Goal: Find specific page/section

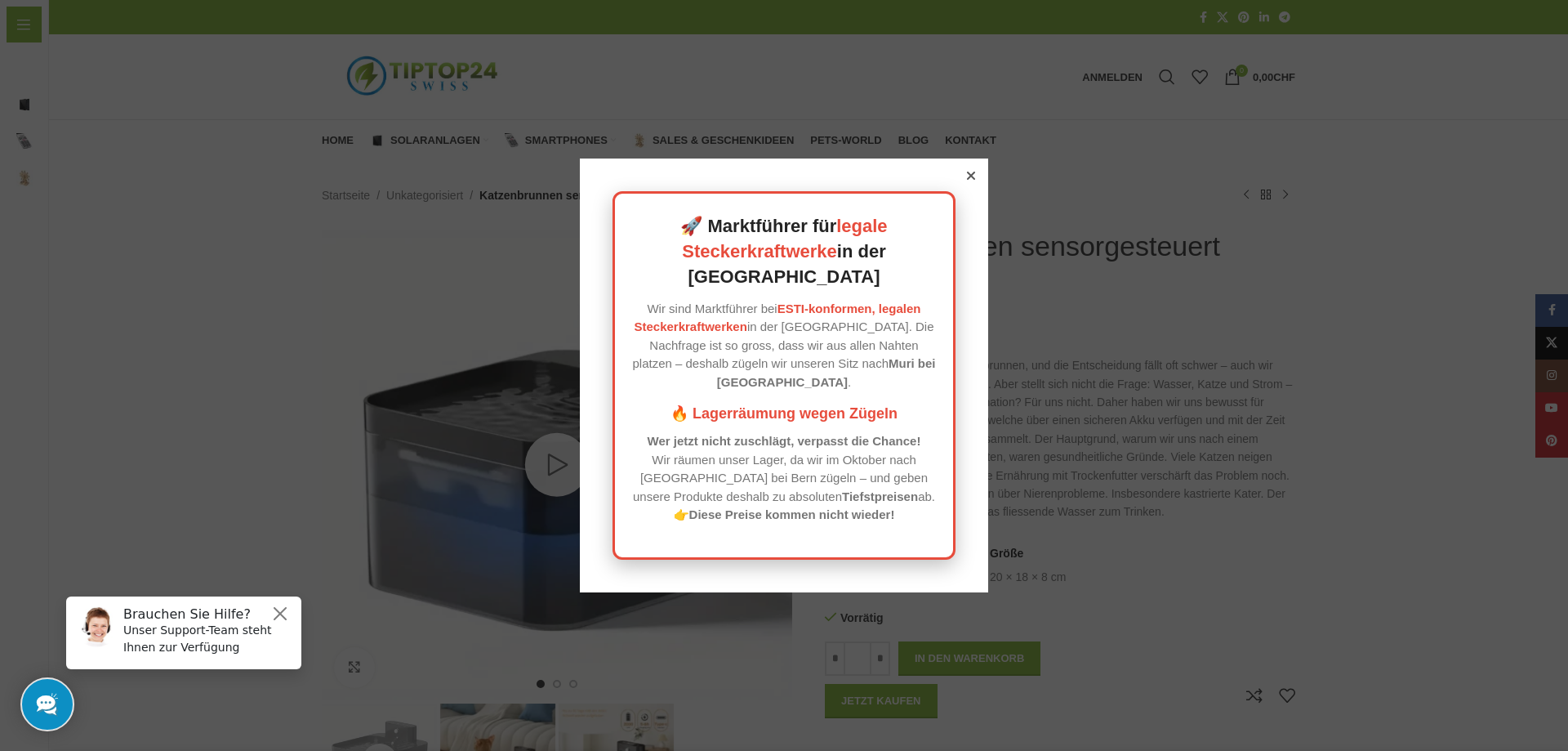
click at [967, 180] on icon at bounding box center [971, 176] width 8 height 8
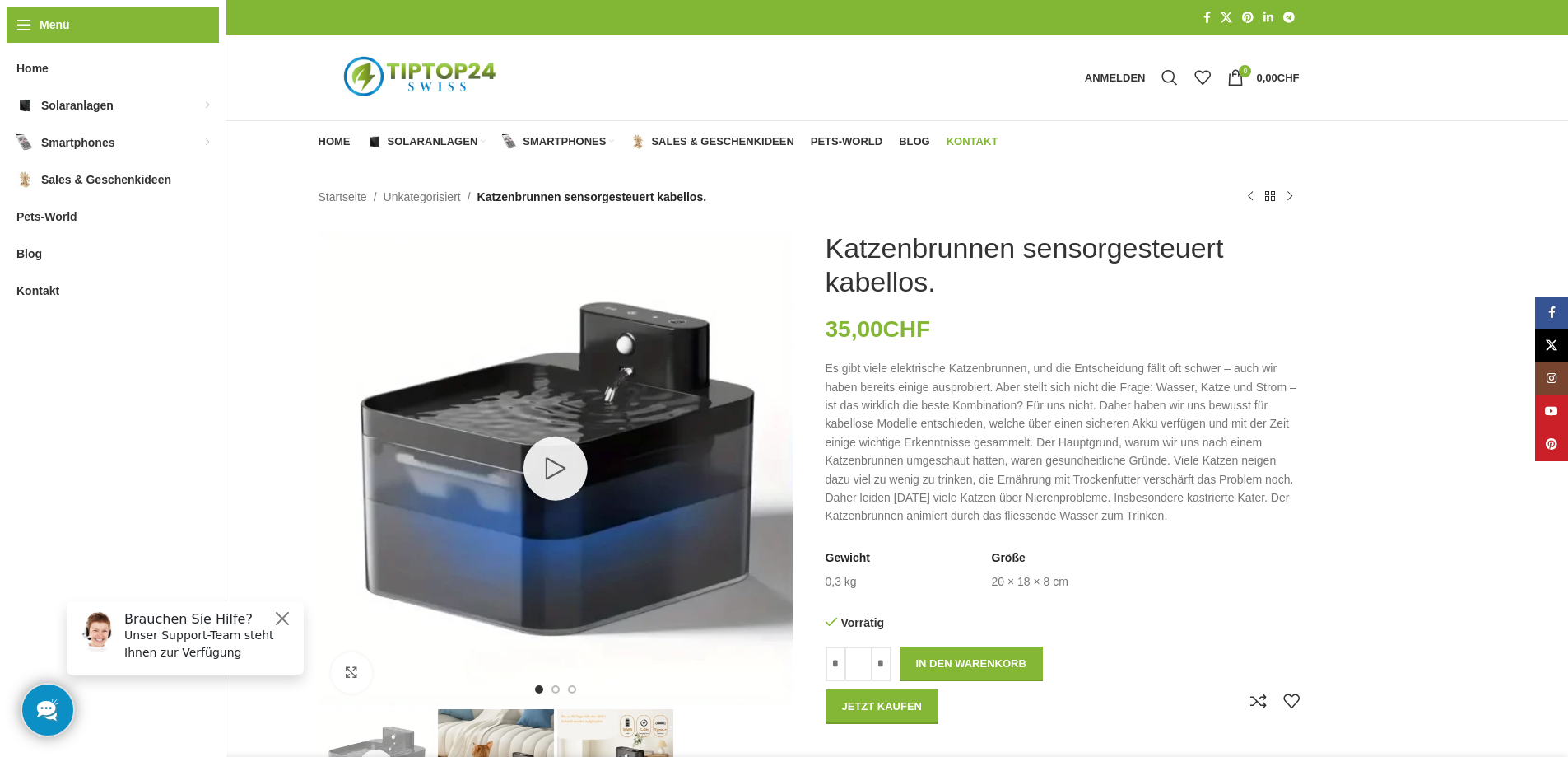
click at [993, 138] on span "Kontakt" at bounding box center [973, 141] width 52 height 13
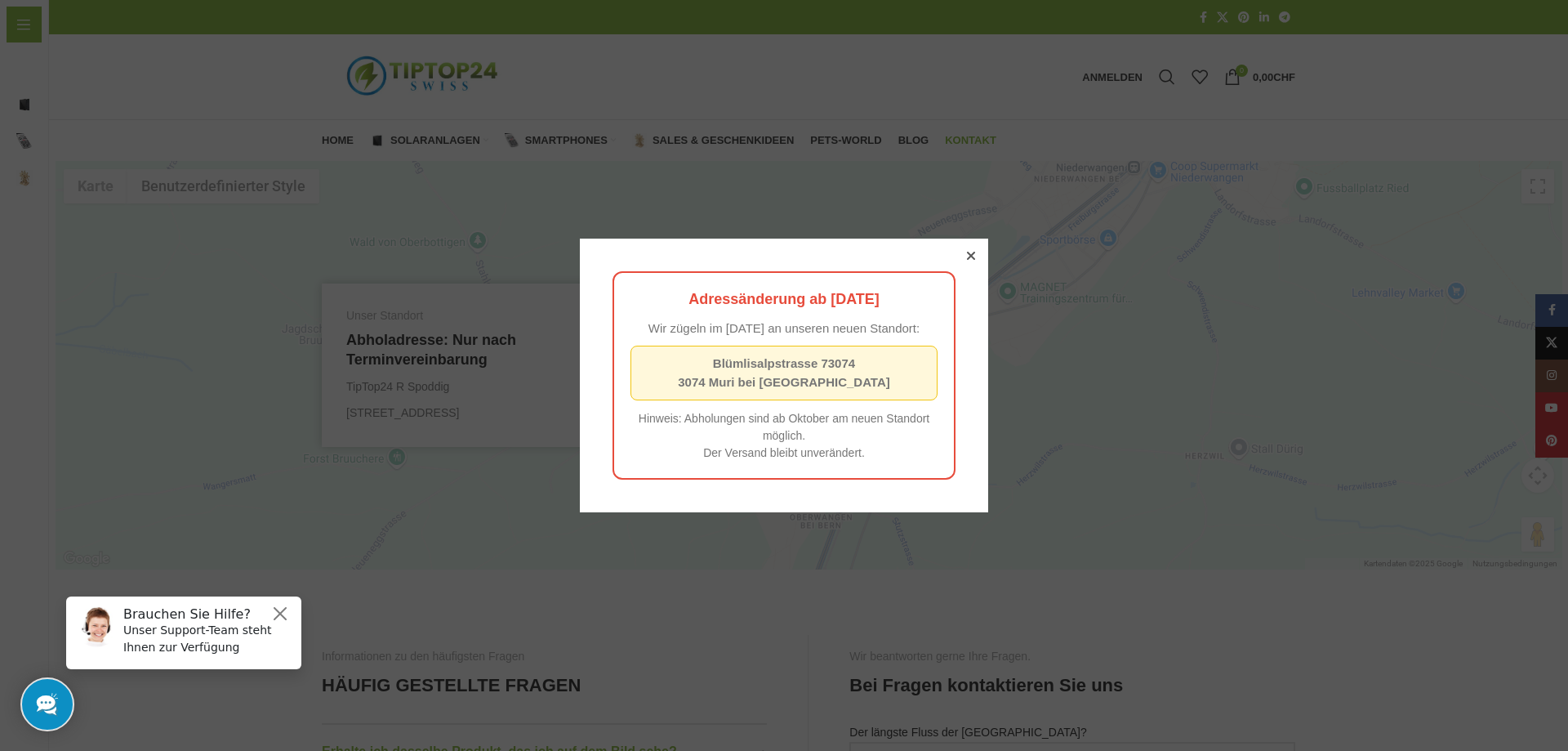
click at [967, 251] on icon at bounding box center [971, 256] width 8 height 8
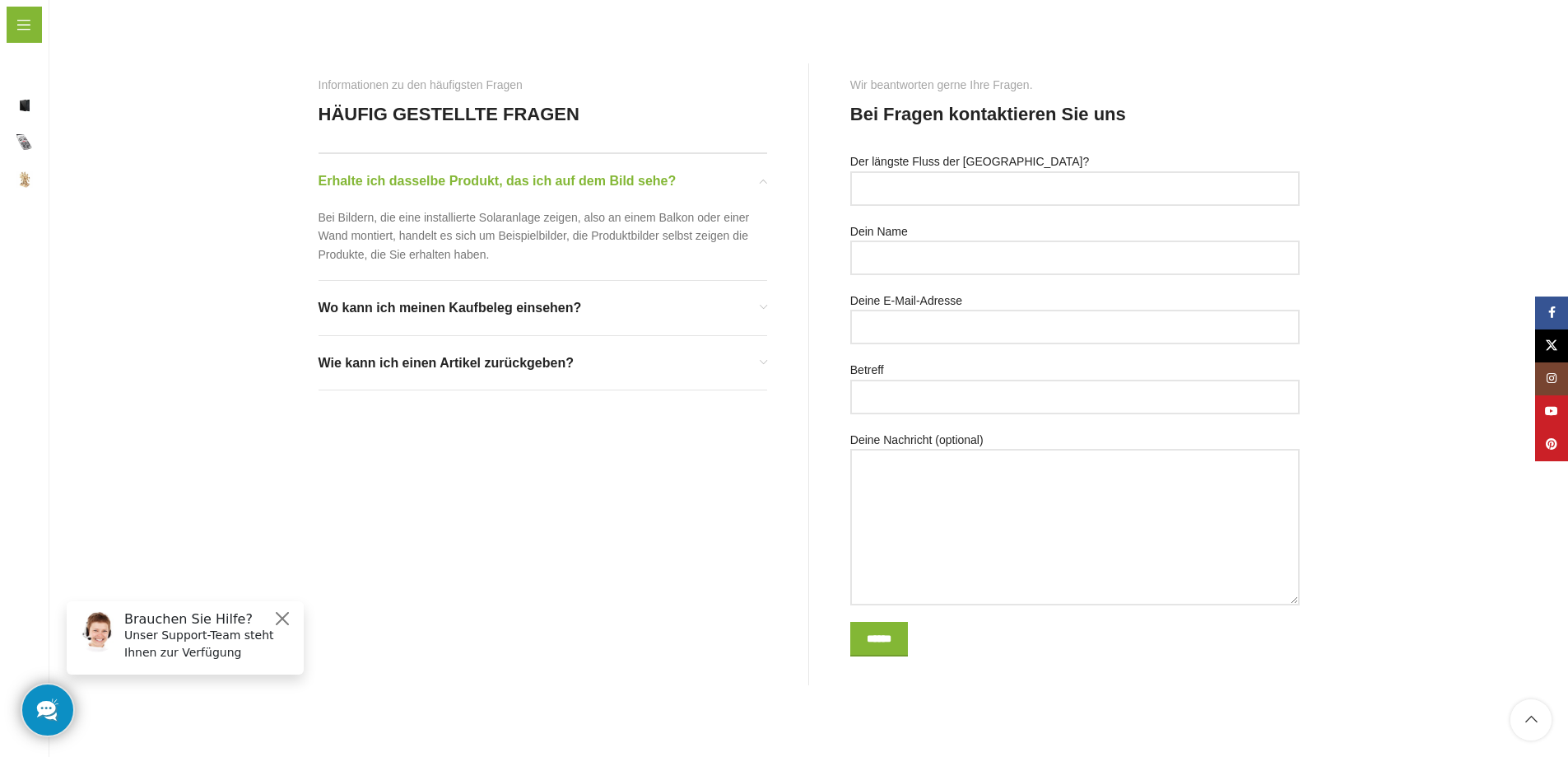
scroll to position [890, 0]
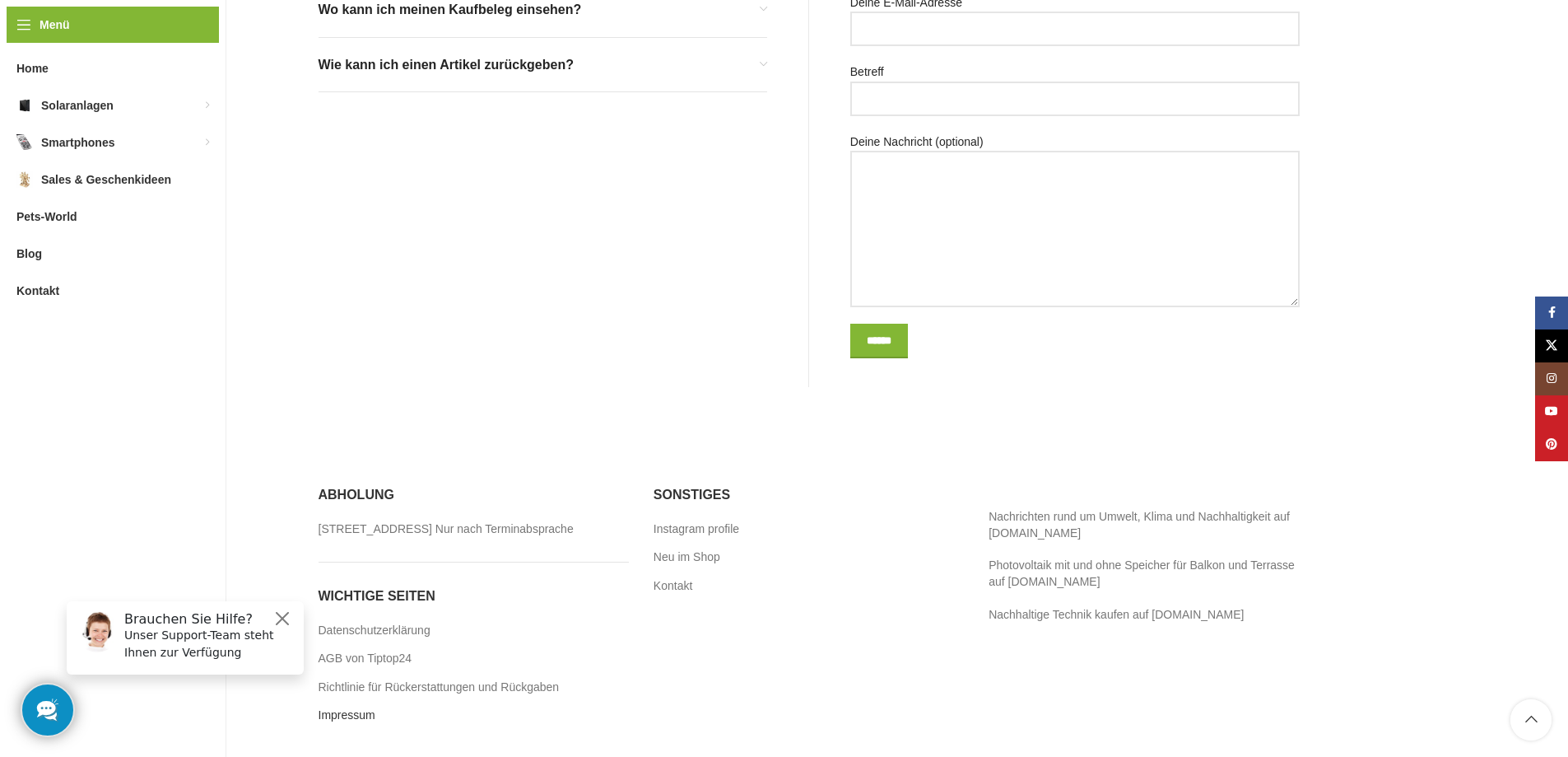
click at [362, 715] on link "Impressum" at bounding box center [348, 716] width 59 height 17
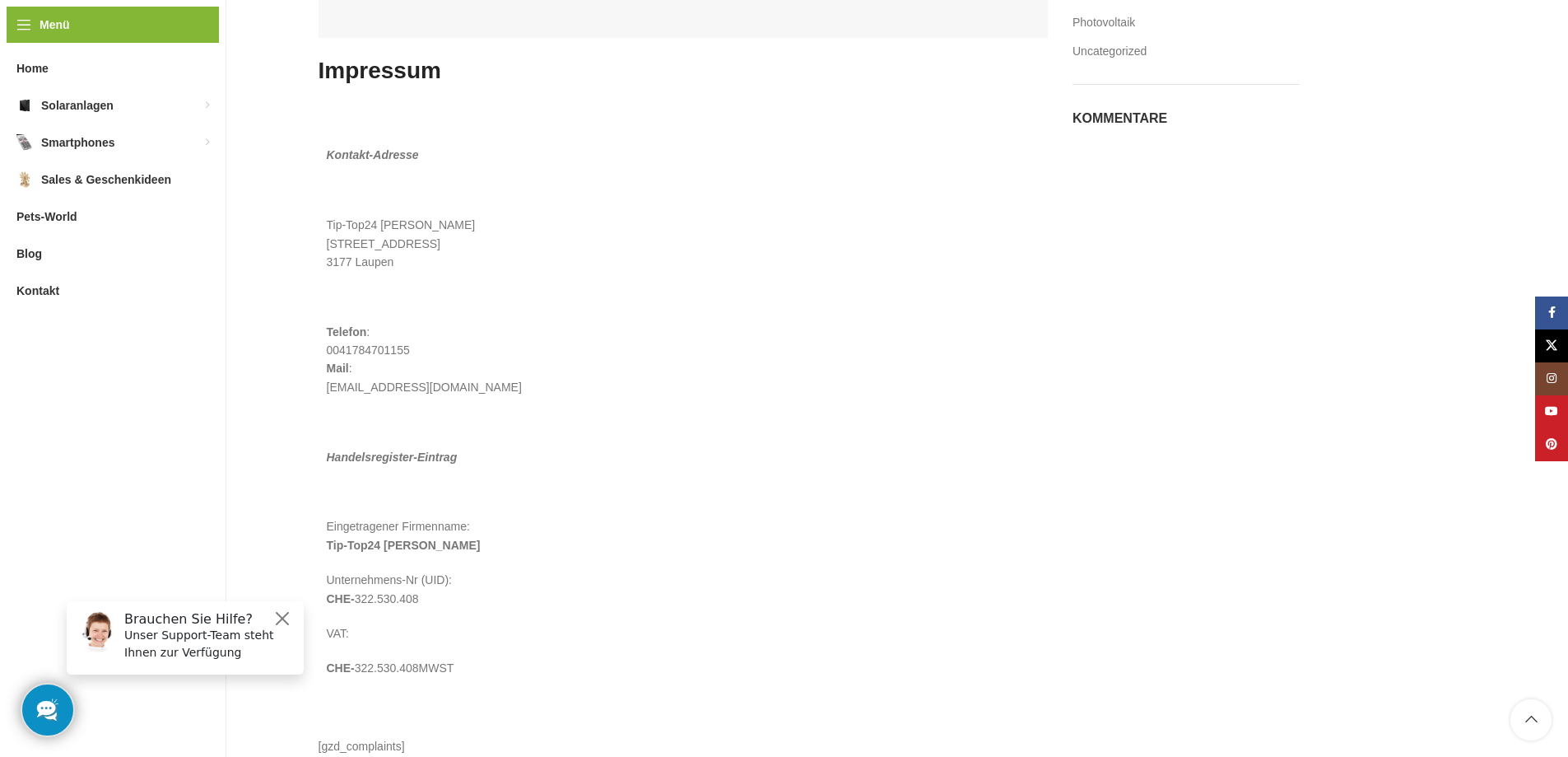
scroll to position [134, 0]
